Goal: Navigation & Orientation: Find specific page/section

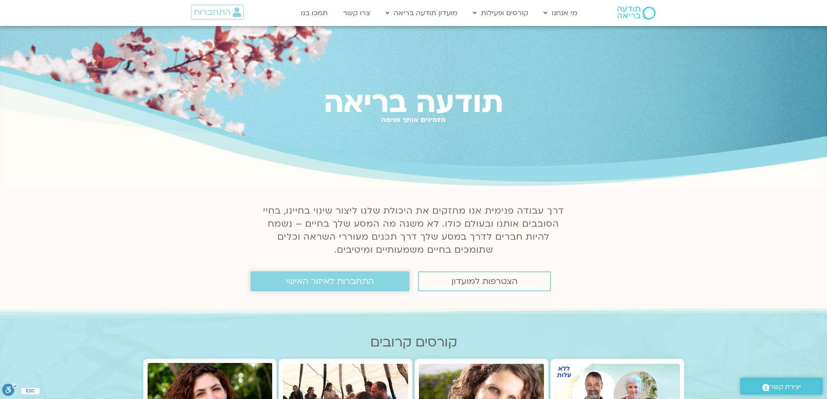
click at [314, 282] on span "התחברות לאיזור האישי" at bounding box center [330, 282] width 88 height 10
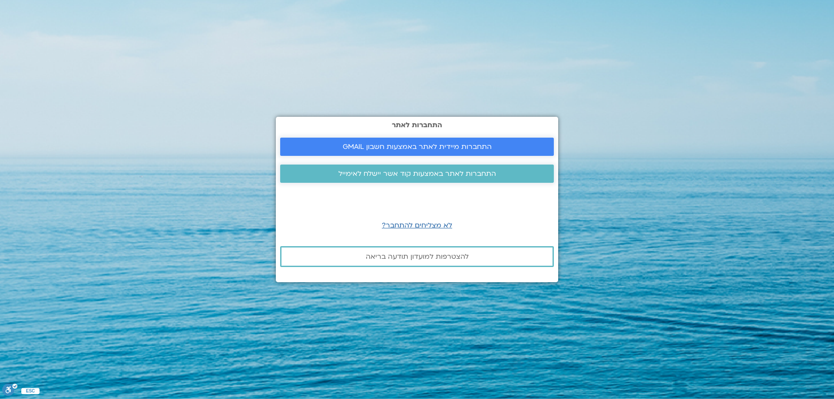
click at [448, 144] on span "התחברות מיידית לאתר באמצעות חשבון GMAIL" at bounding box center [417, 147] width 149 height 8
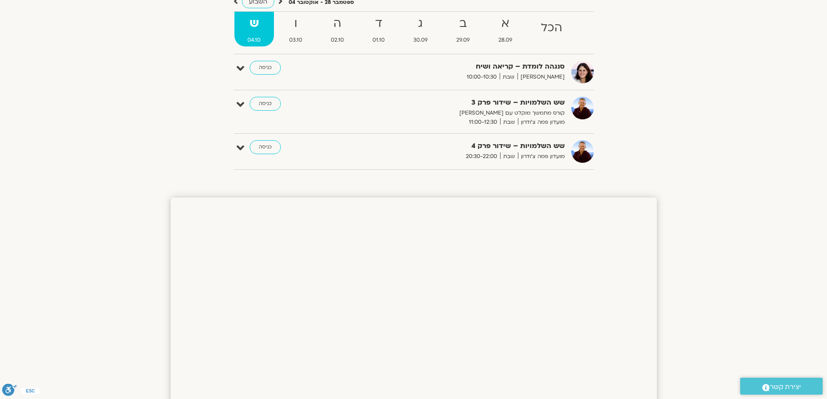
scroll to position [87, 0]
click at [265, 145] on link "כניסה" at bounding box center [265, 146] width 31 height 14
